Goal: Navigation & Orientation: Find specific page/section

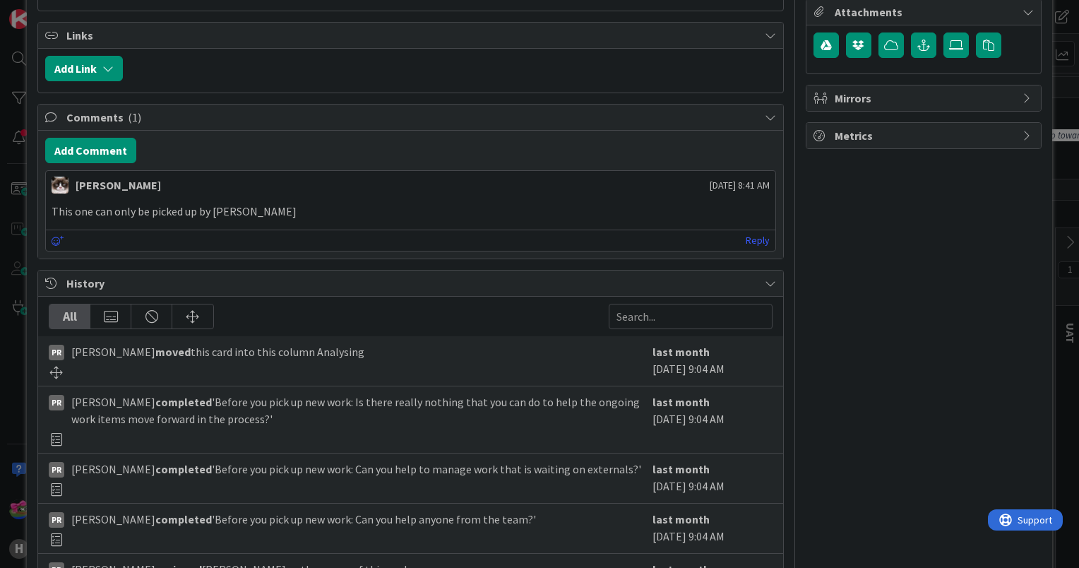
scroll to position [617, 0]
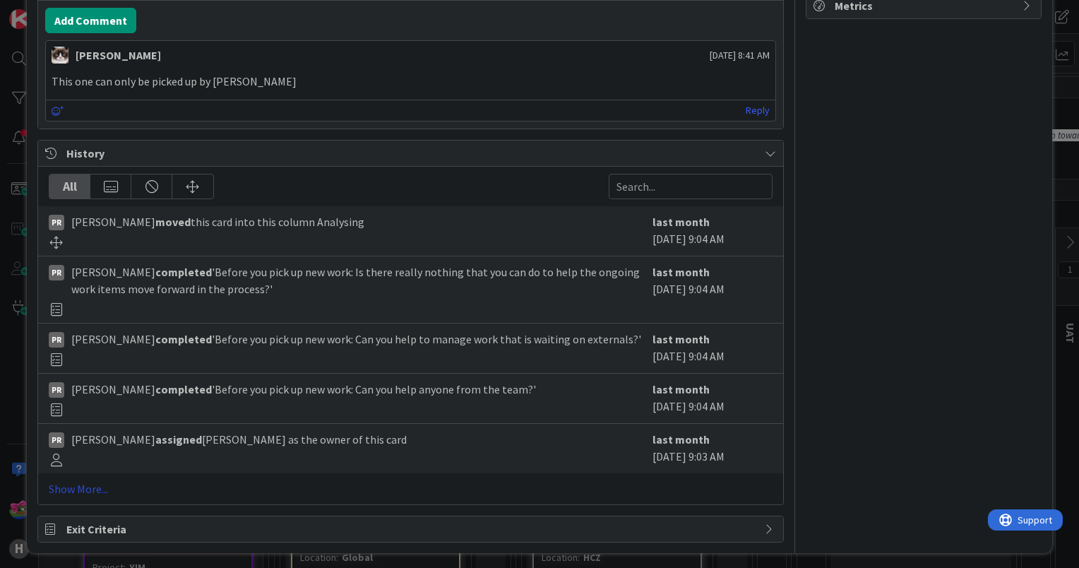
click at [83, 482] on link "Show More..." at bounding box center [411, 488] width 724 height 17
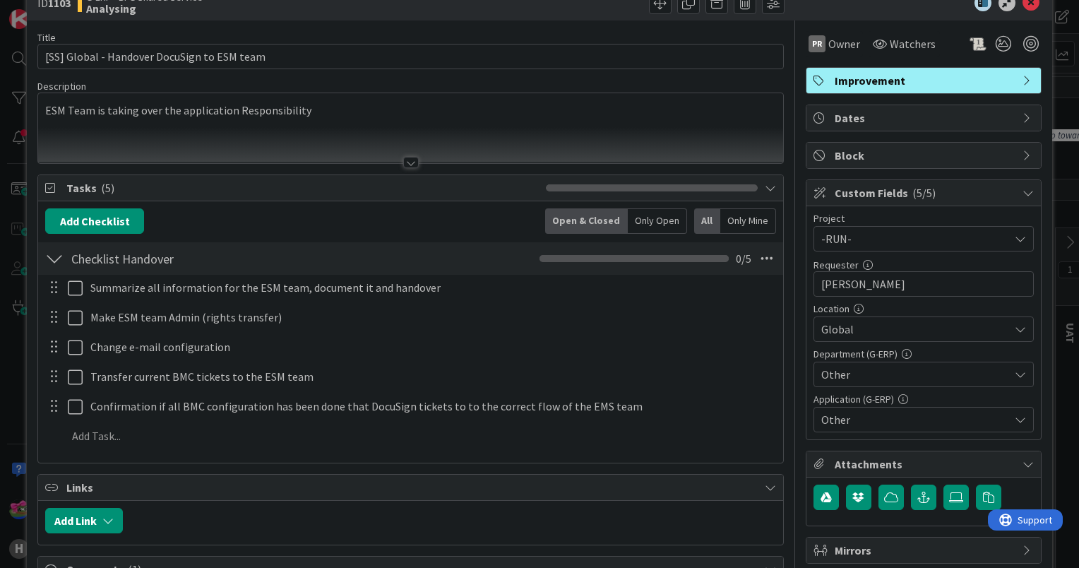
scroll to position [0, 0]
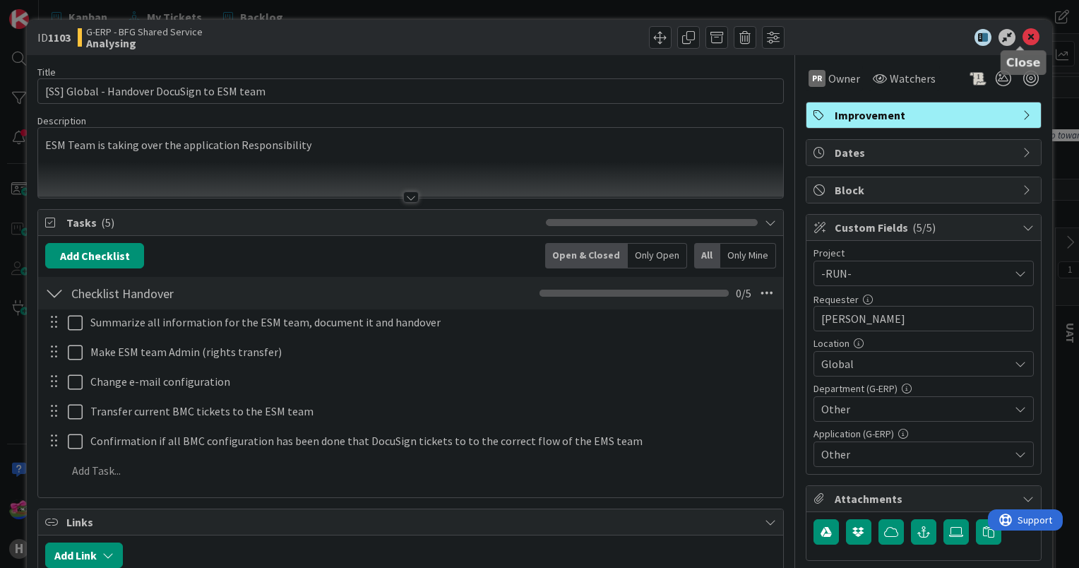
click at [1023, 33] on icon at bounding box center [1031, 37] width 17 height 17
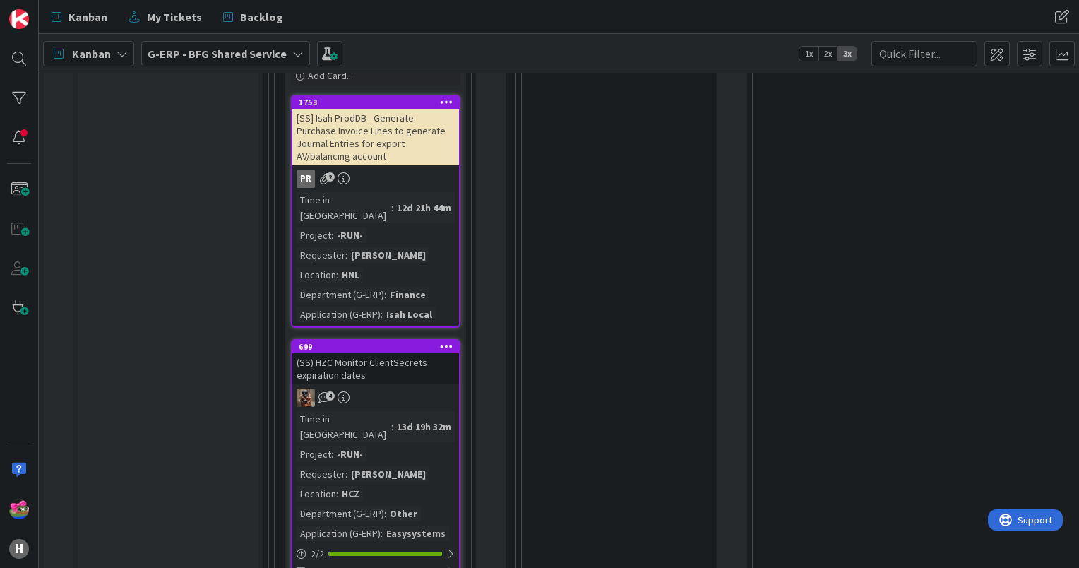
scroll to position [2684, 0]
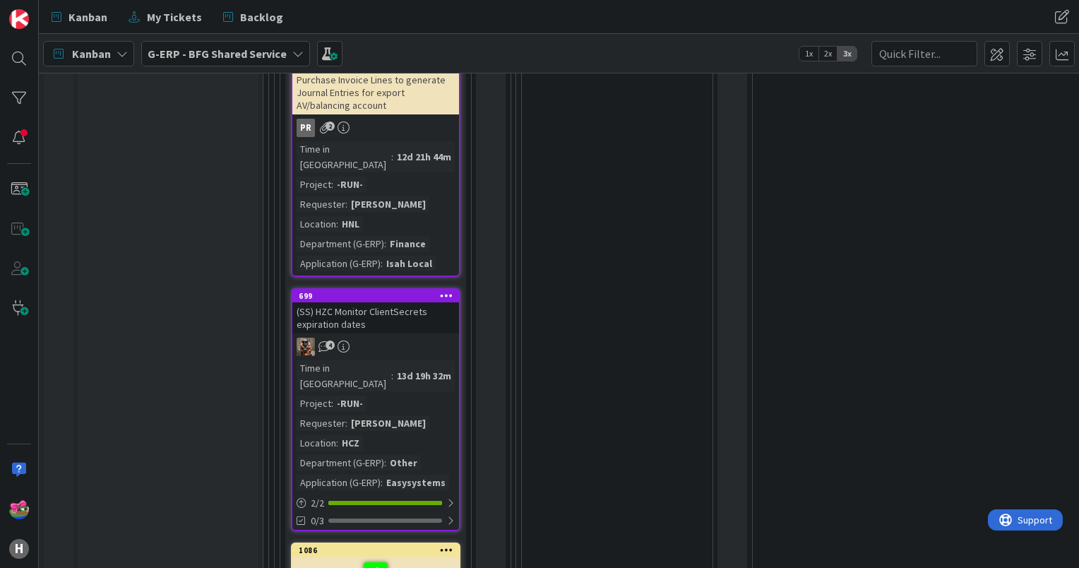
click at [382, 302] on div "(SS) HZC Monitor ClientSecrets expiration dates" at bounding box center [375, 317] width 167 height 31
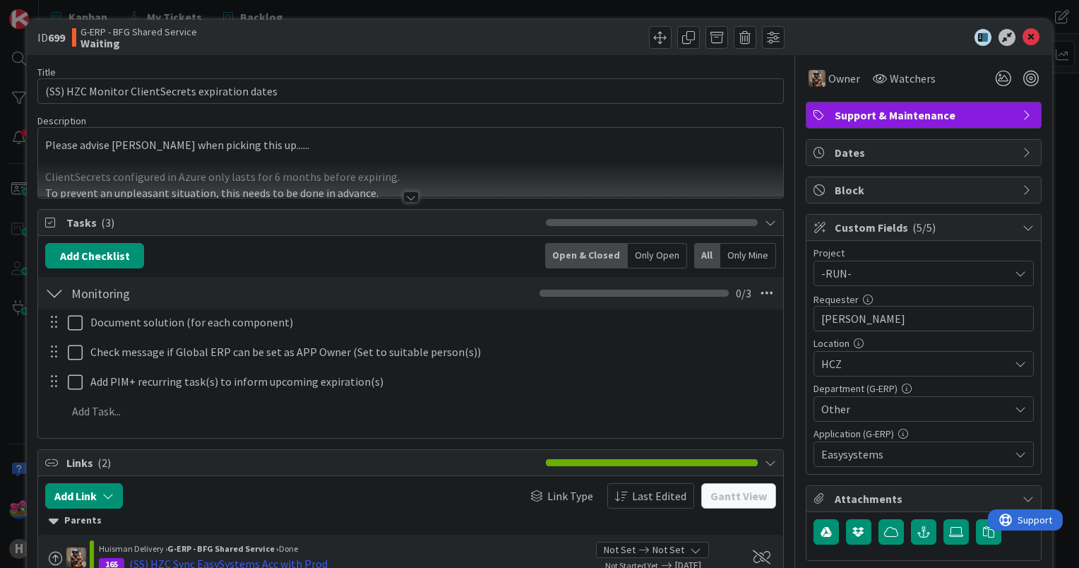
click at [403, 191] on div at bounding box center [411, 196] width 16 height 11
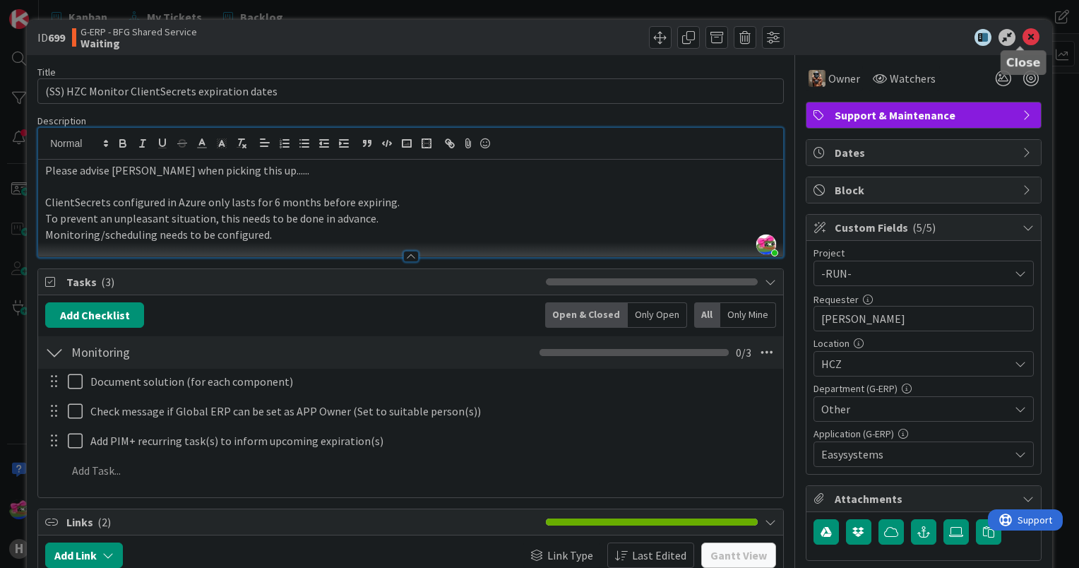
click at [1023, 36] on icon at bounding box center [1031, 37] width 17 height 17
